Goal: Task Accomplishment & Management: Use online tool/utility

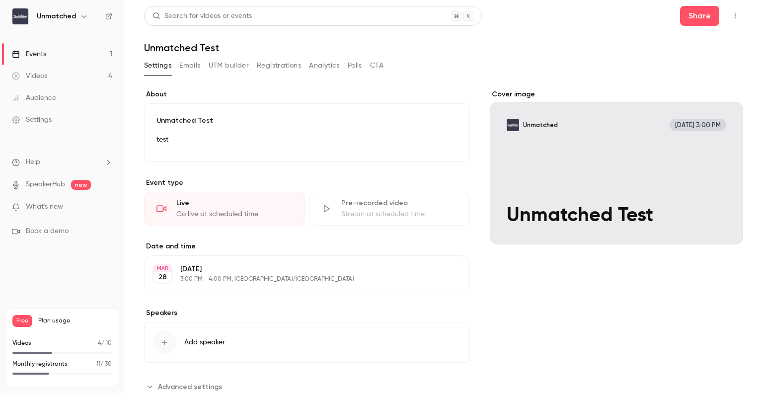
click at [64, 51] on link "Events 1" at bounding box center [62, 54] width 124 height 22
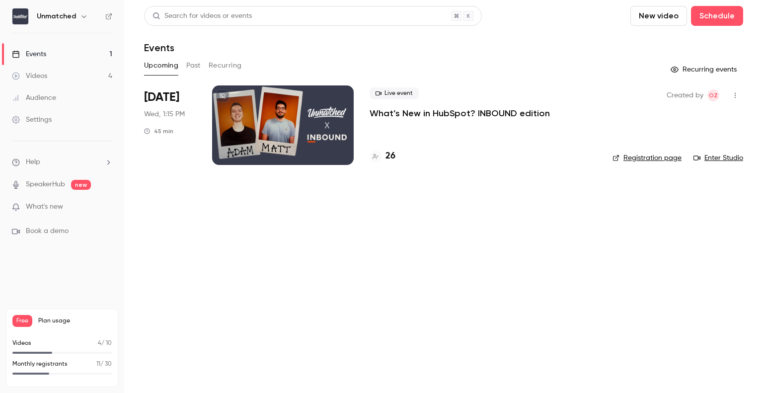
click at [298, 128] on div at bounding box center [283, 125] width 142 height 80
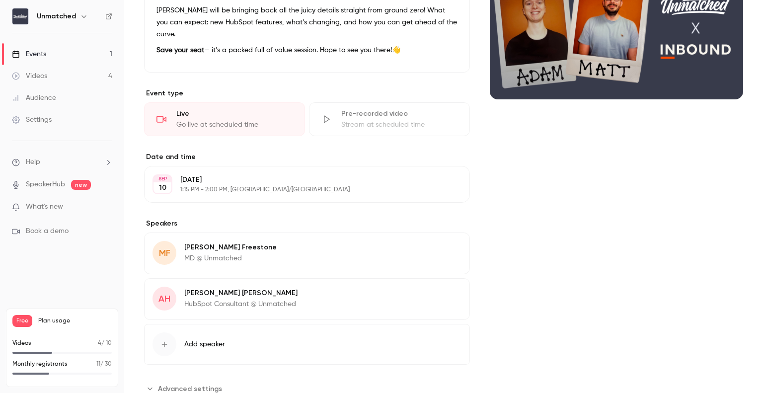
scroll to position [149, 0]
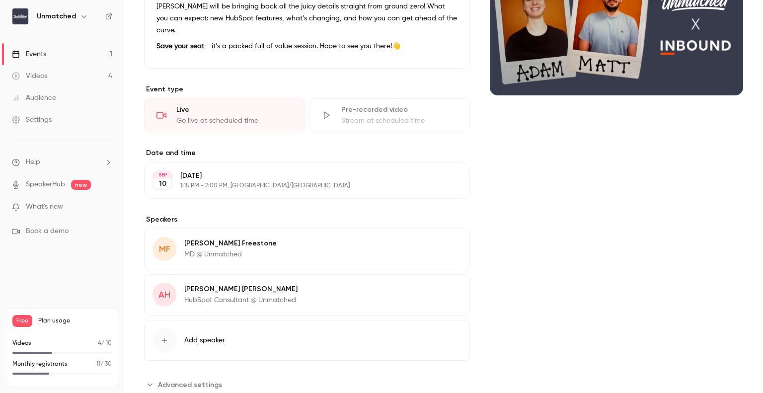
click at [233, 116] on div "Go live at scheduled time" at bounding box center [234, 121] width 116 height 10
click at [191, 105] on div "Live" at bounding box center [234, 110] width 116 height 10
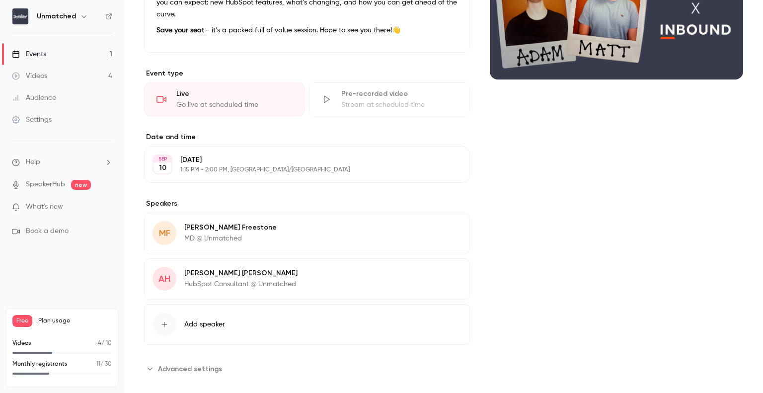
click at [205, 100] on div "Go live at scheduled time" at bounding box center [234, 105] width 116 height 10
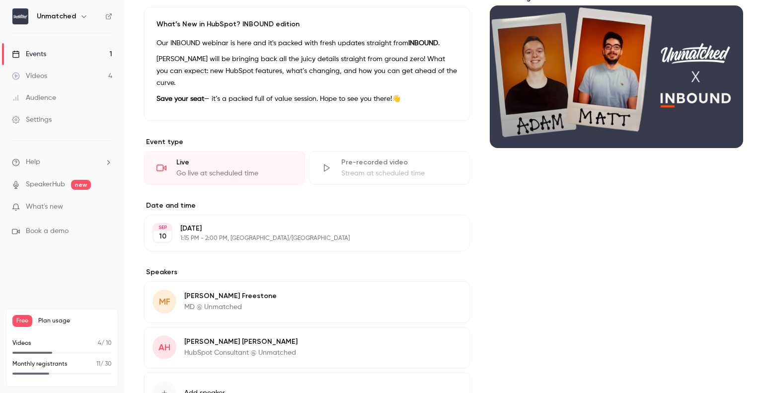
scroll to position [0, 0]
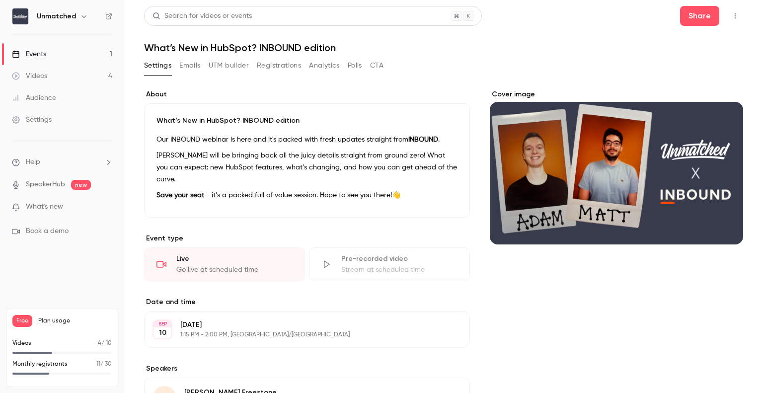
click at [732, 15] on icon "button" at bounding box center [736, 15] width 8 height 7
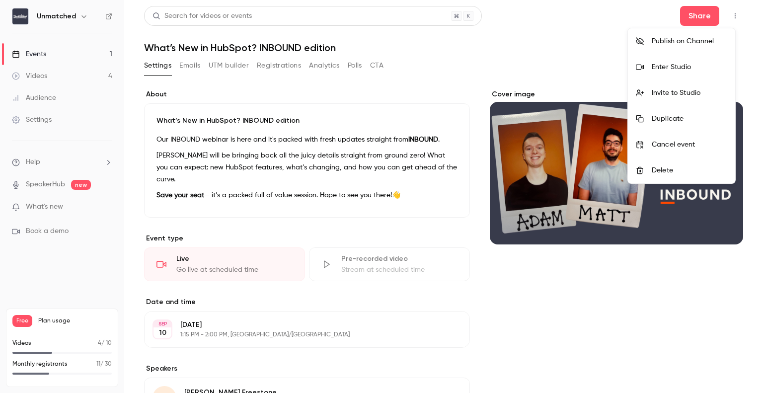
click at [683, 69] on div "Enter Studio" at bounding box center [690, 67] width 76 height 10
